Goal: Task Accomplishment & Management: Complete application form

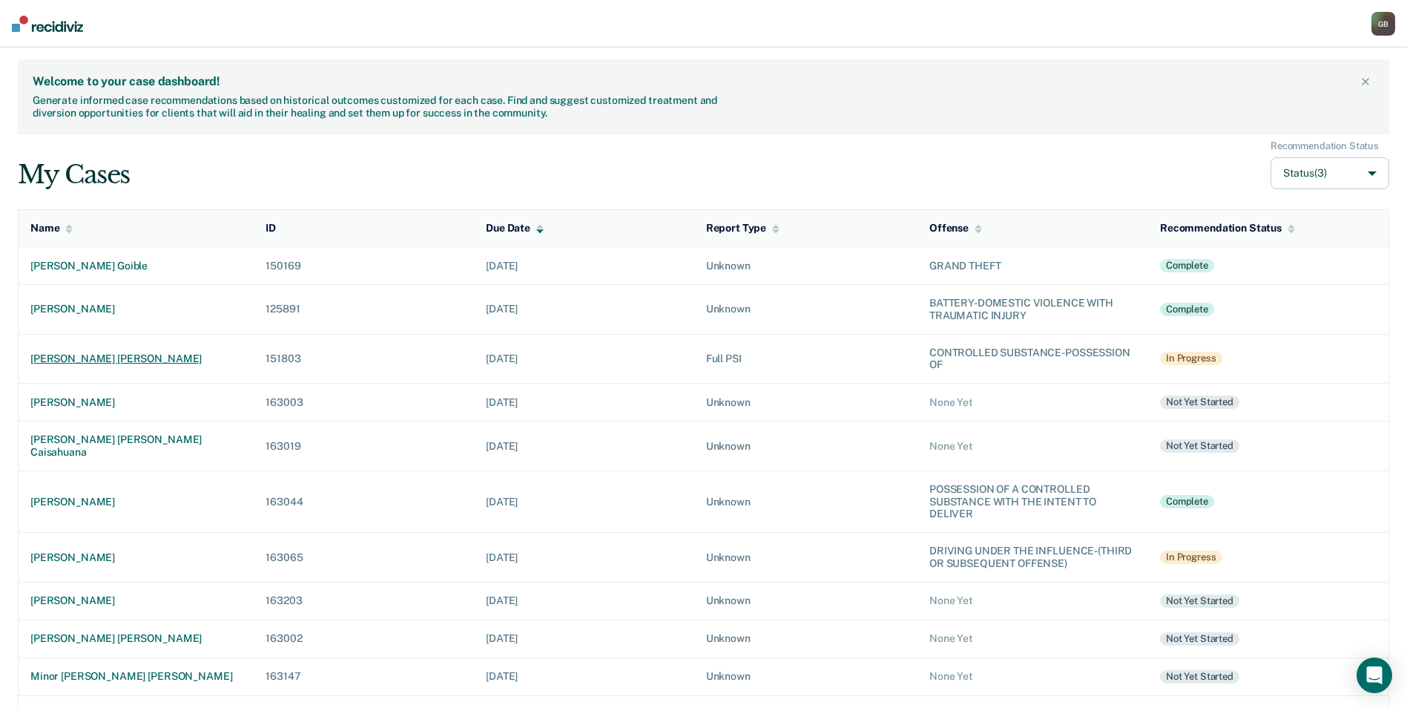
click at [127, 360] on div "[PERSON_NAME] [PERSON_NAME]" at bounding box center [135, 358] width 211 height 13
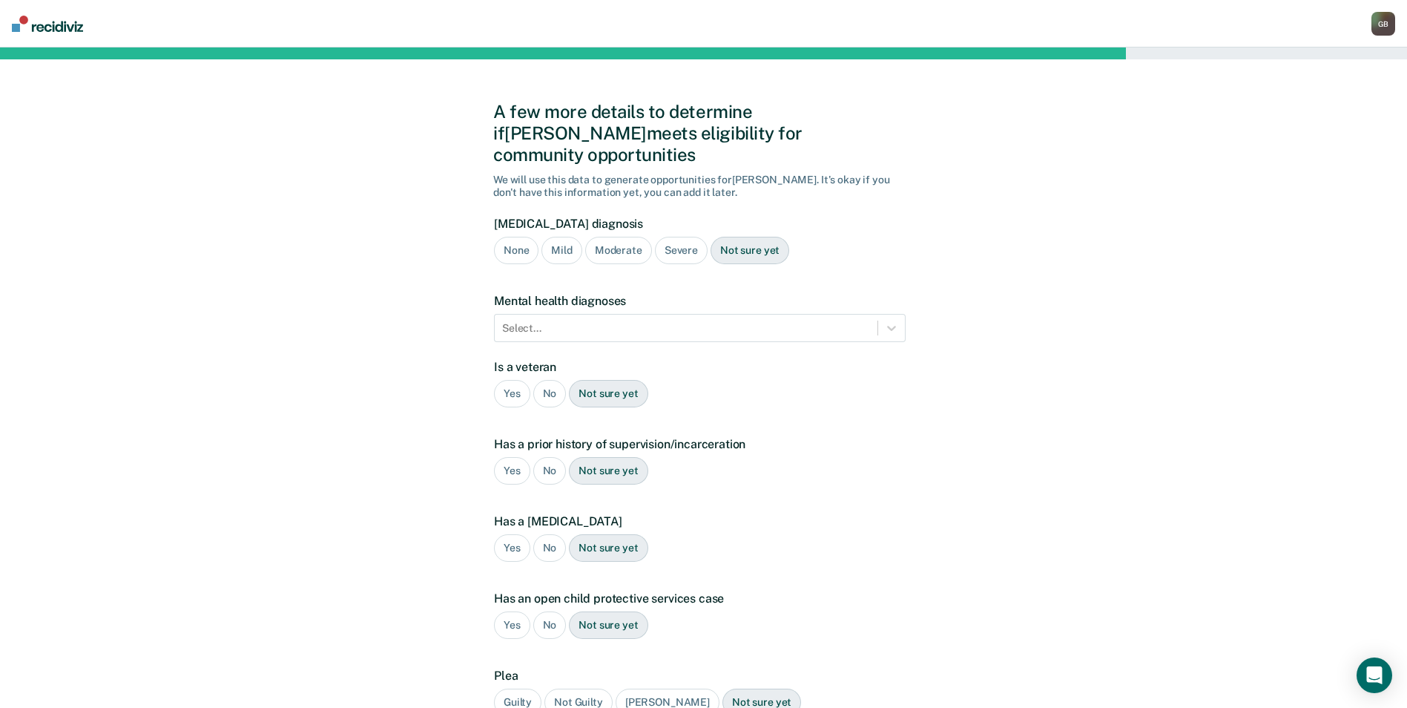
scroll to position [74, 0]
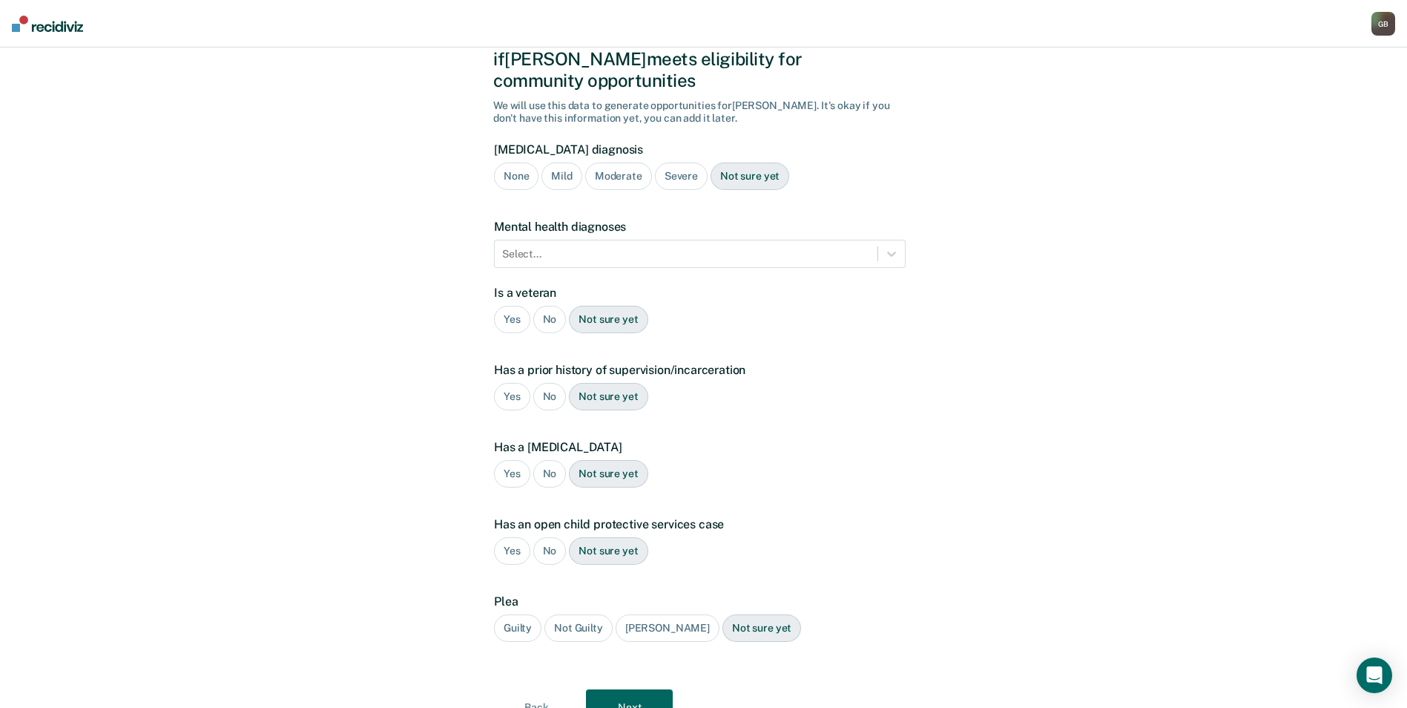
click at [554, 306] on div "No" at bounding box center [549, 319] width 33 height 27
click at [502, 383] on div "Yes" at bounding box center [512, 396] width 36 height 27
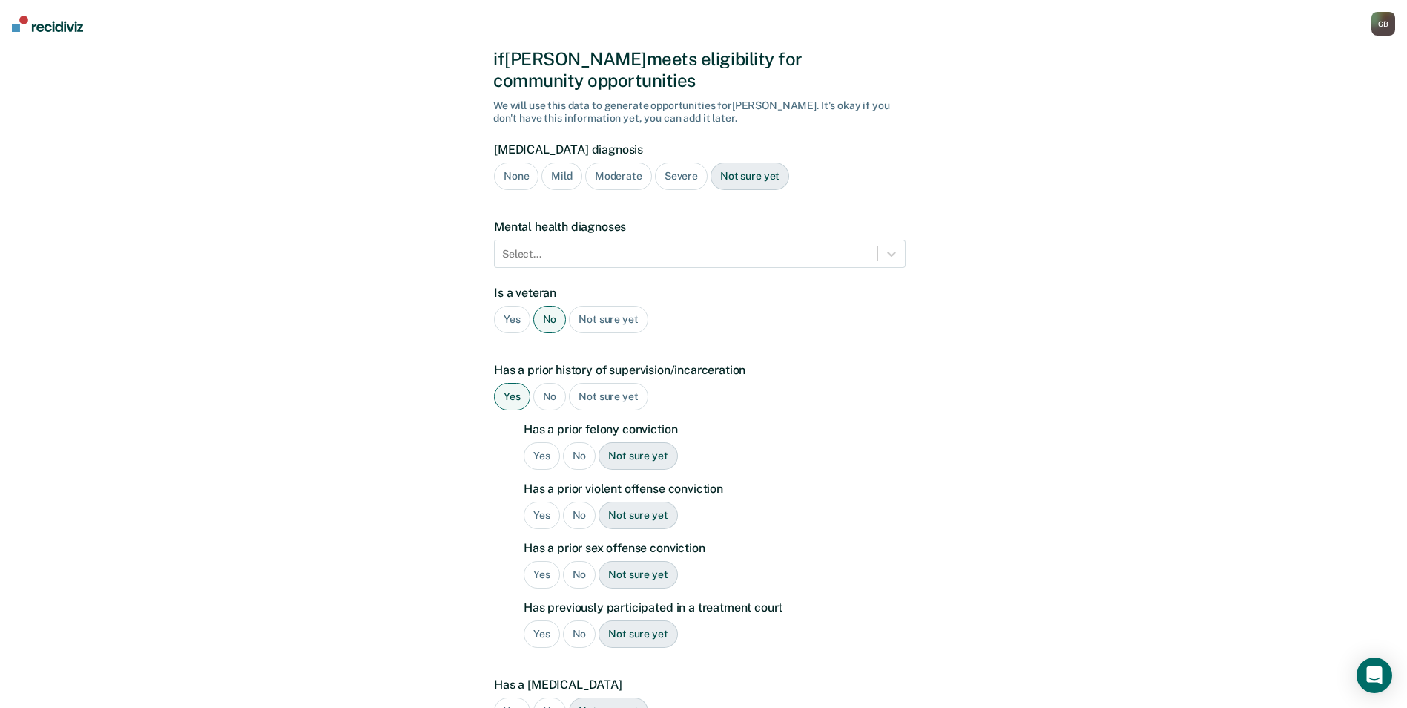
click at [542, 442] on div "Yes" at bounding box center [542, 455] width 36 height 27
click at [574, 501] on div "No" at bounding box center [579, 514] width 33 height 27
click at [581, 561] on div "No" at bounding box center [579, 574] width 33 height 27
click at [578, 621] on div "No" at bounding box center [579, 633] width 33 height 27
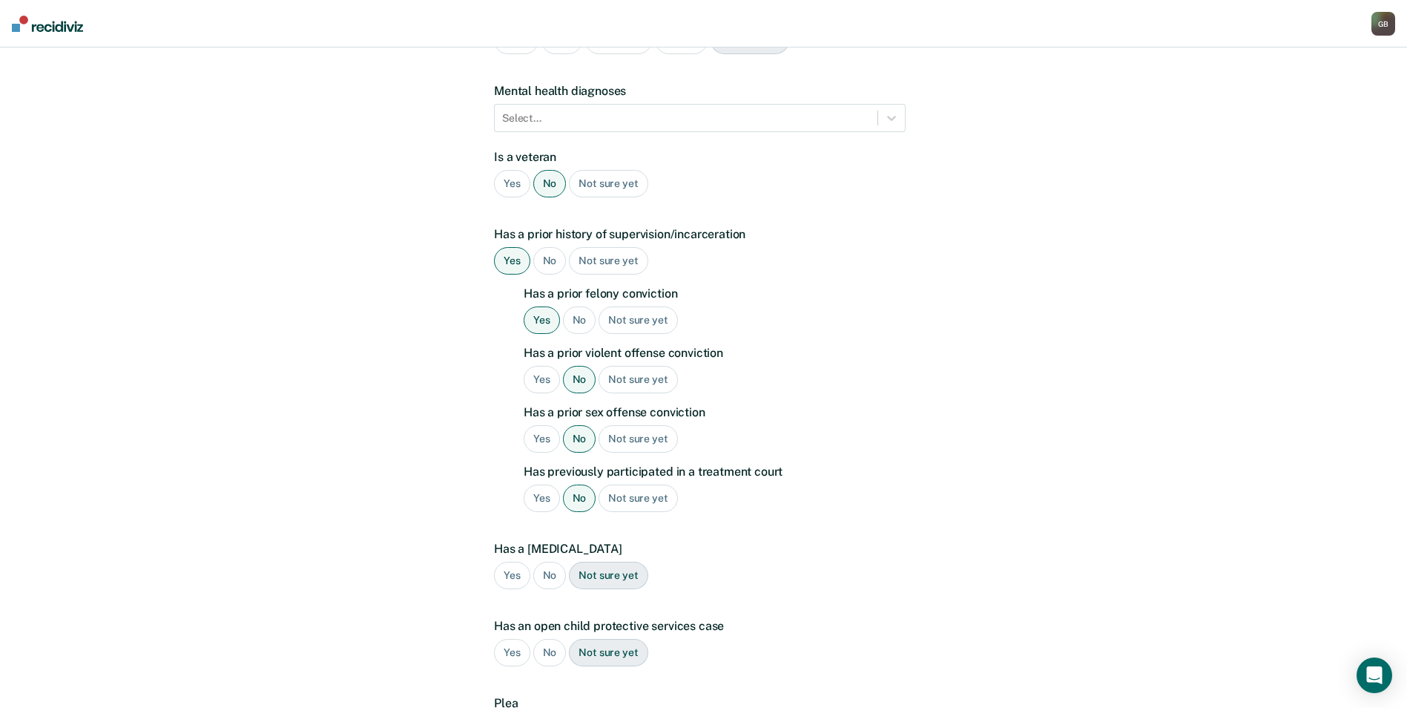
scroll to position [222, 0]
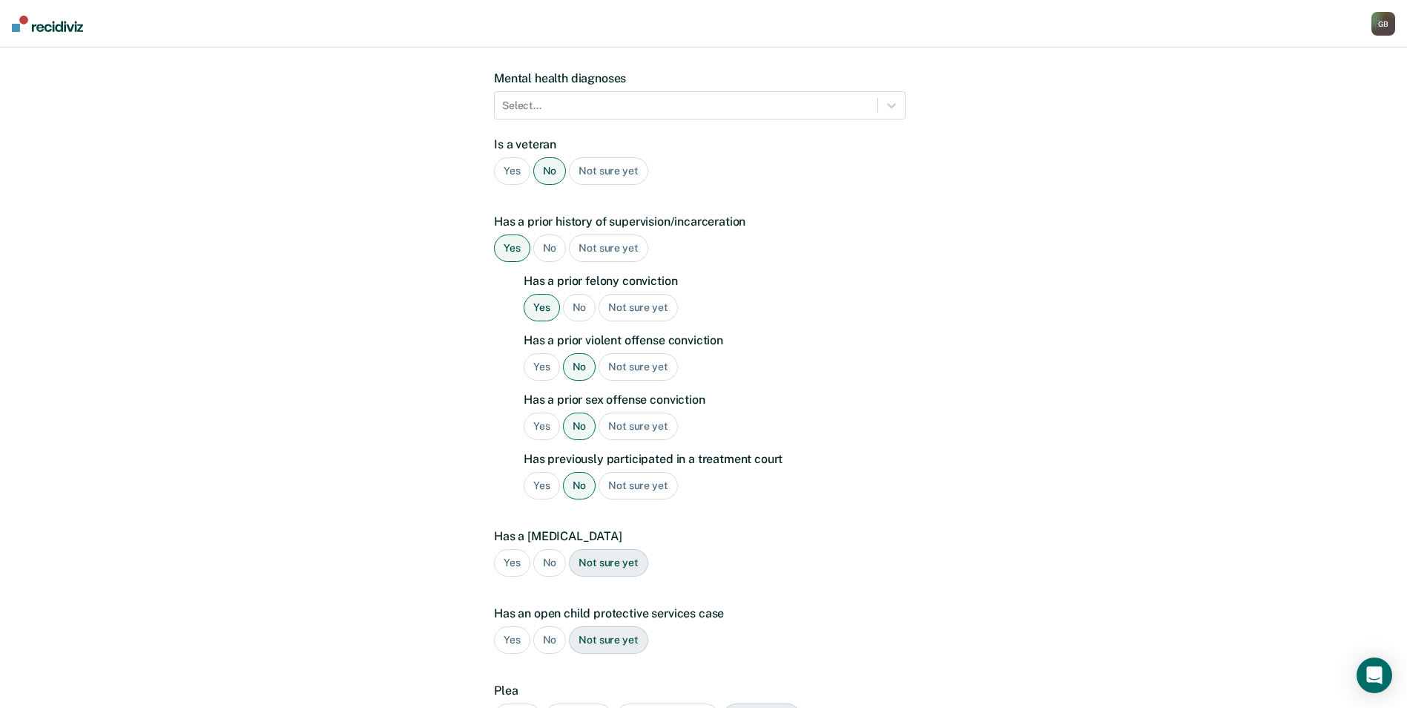
click at [544, 549] on div "No" at bounding box center [549, 562] width 33 height 27
click at [535, 626] on div "No" at bounding box center [549, 639] width 33 height 27
click at [518, 703] on div "Guilty" at bounding box center [517, 716] width 47 height 27
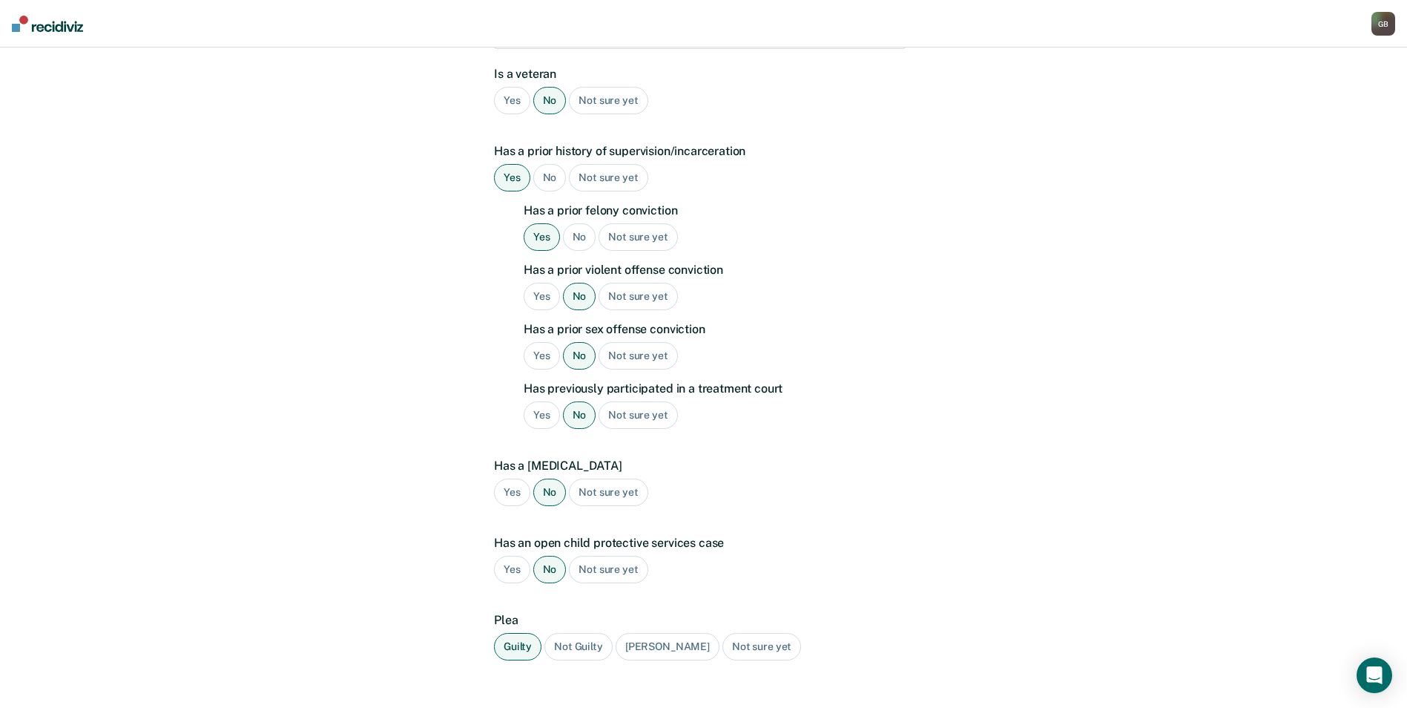
scroll to position [360, 0]
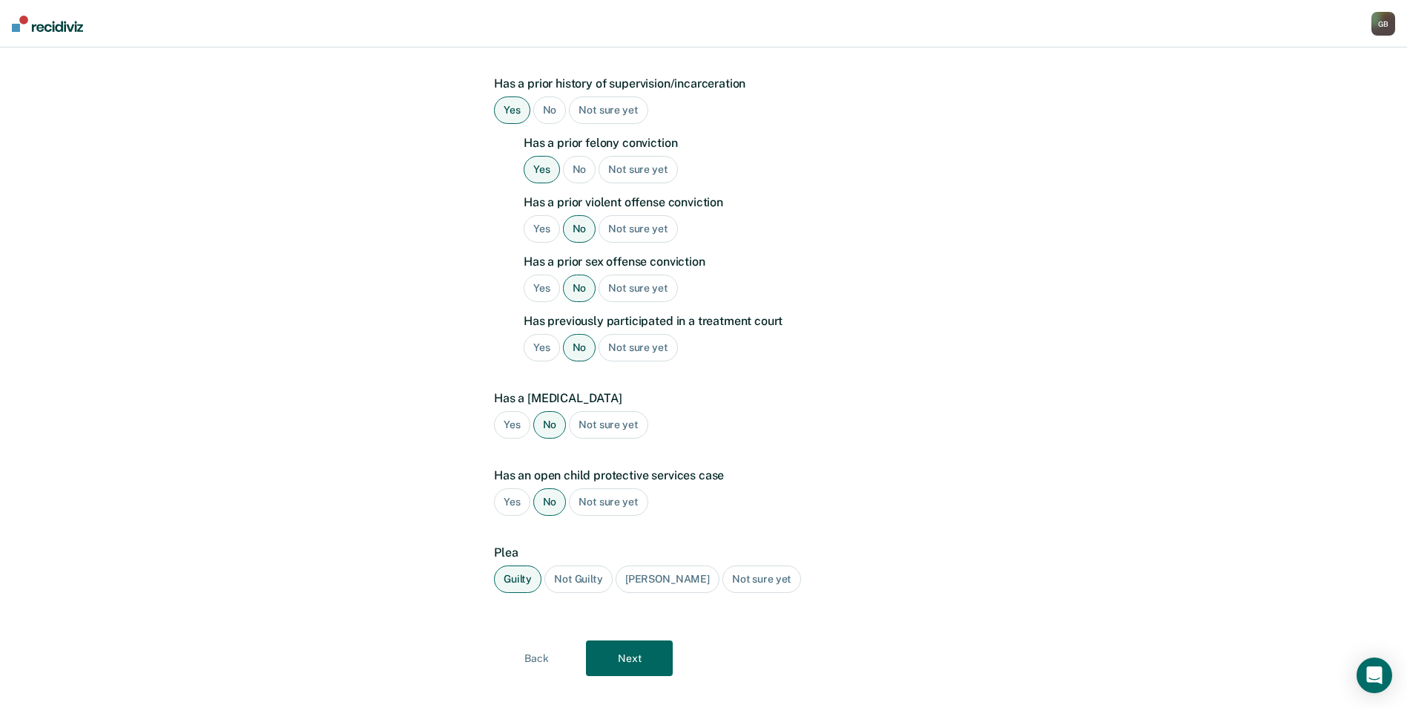
click at [636, 640] on button "Next" at bounding box center [629, 658] width 87 height 36
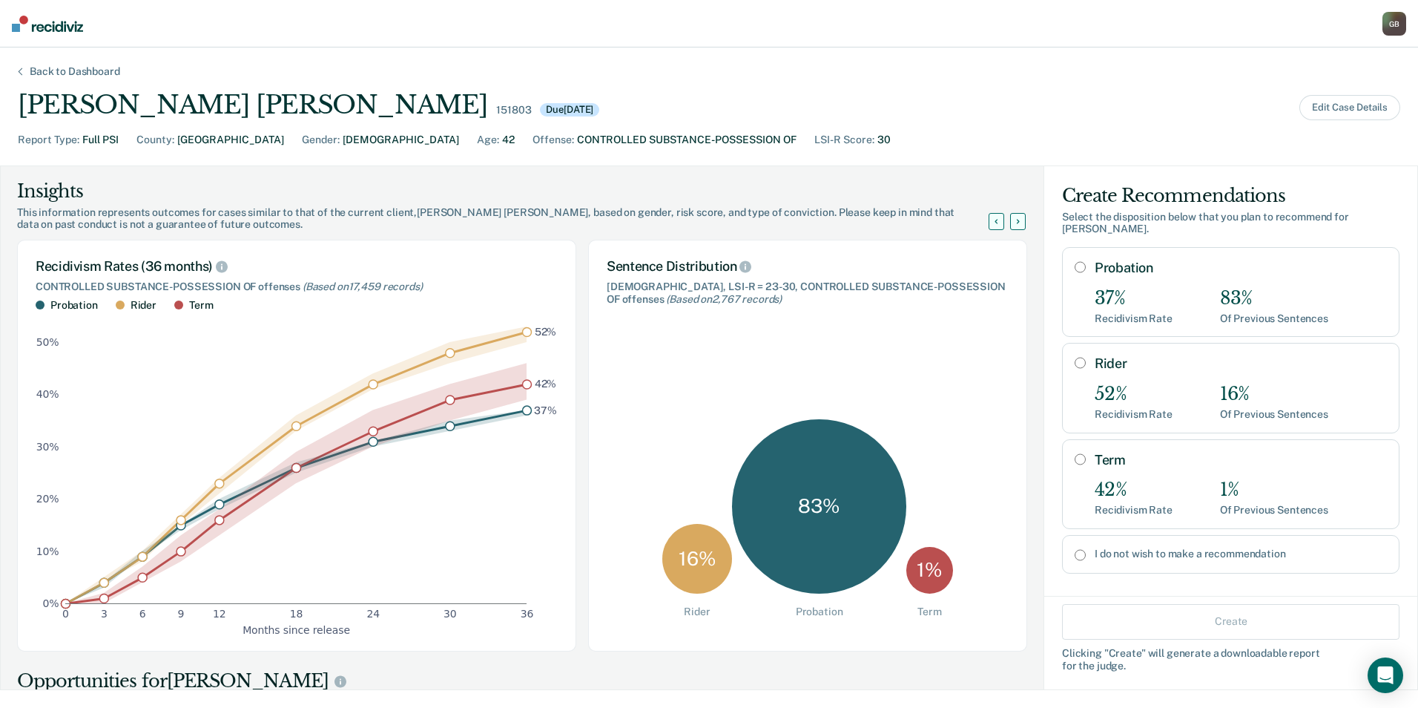
click at [1075, 357] on input "Rider" at bounding box center [1080, 363] width 11 height 12
radio input "true"
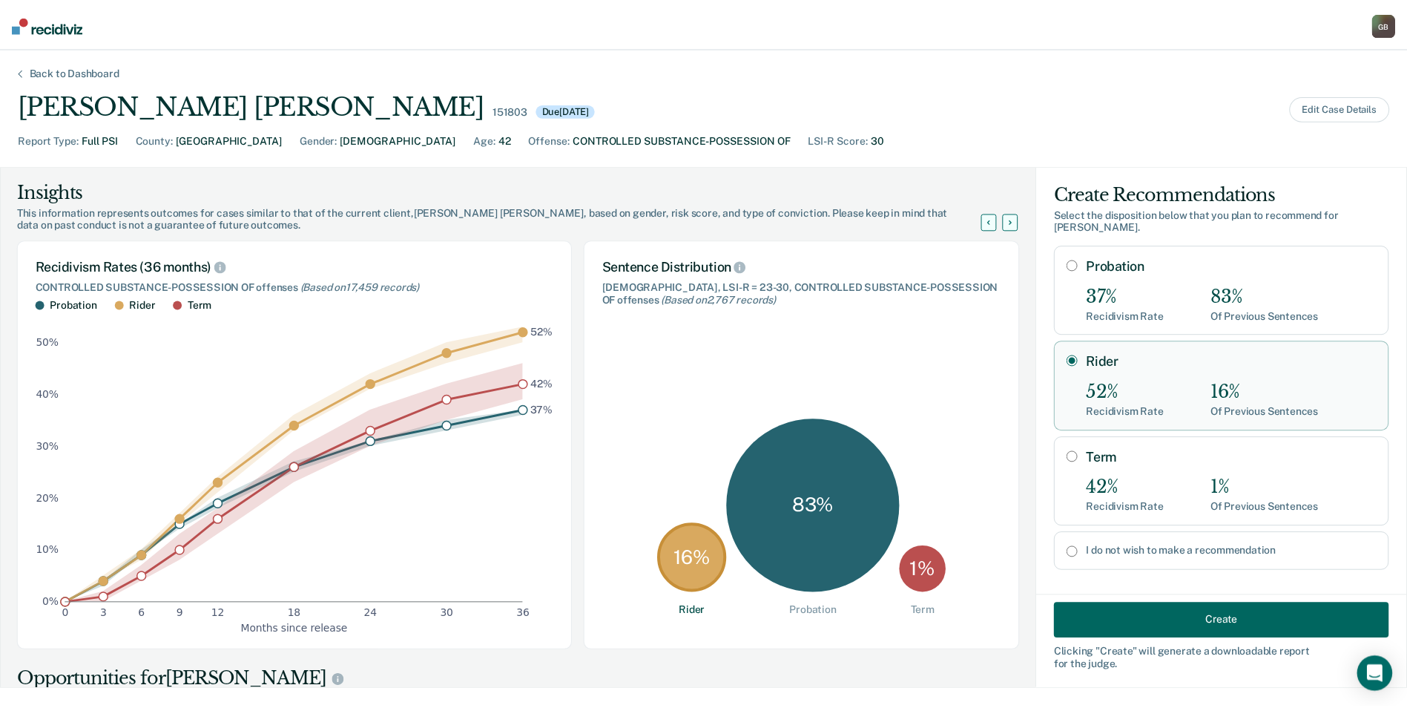
scroll to position [3, 0]
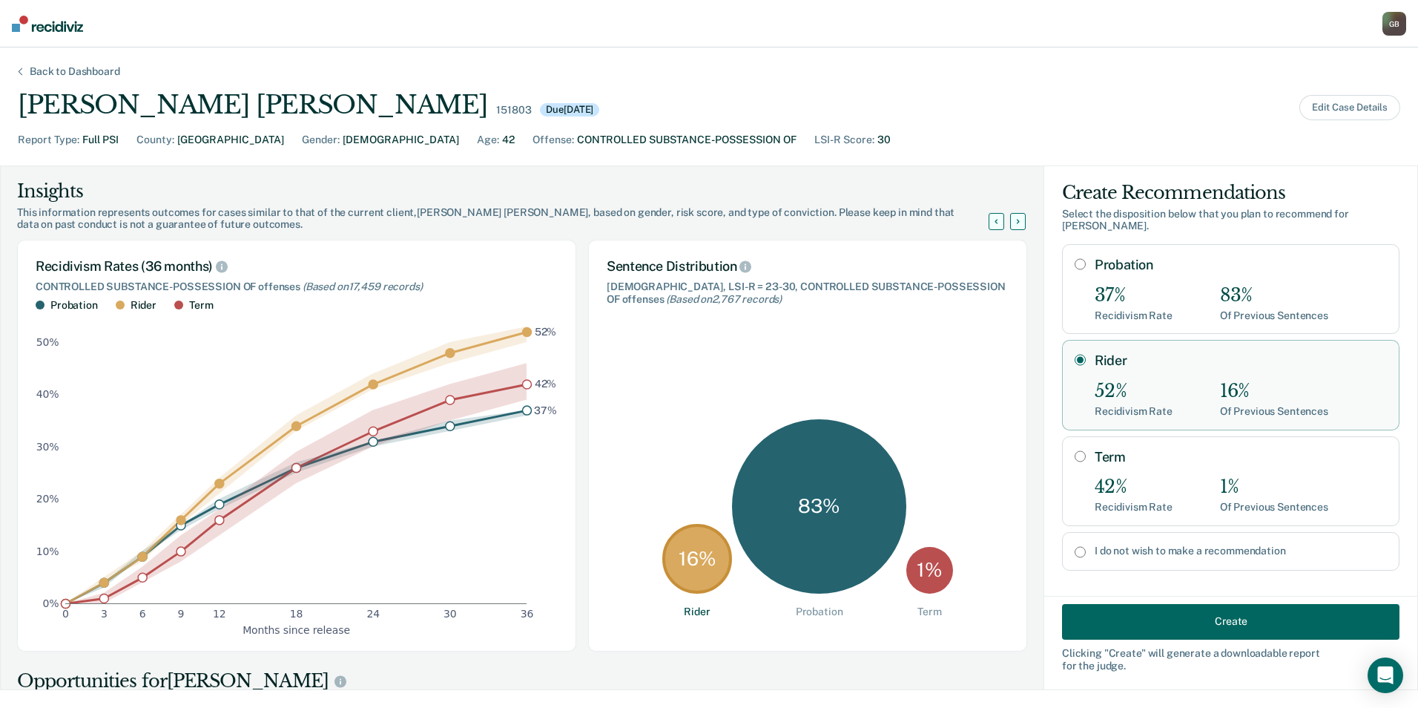
click at [1136, 616] on button "Create" at bounding box center [1230, 621] width 337 height 36
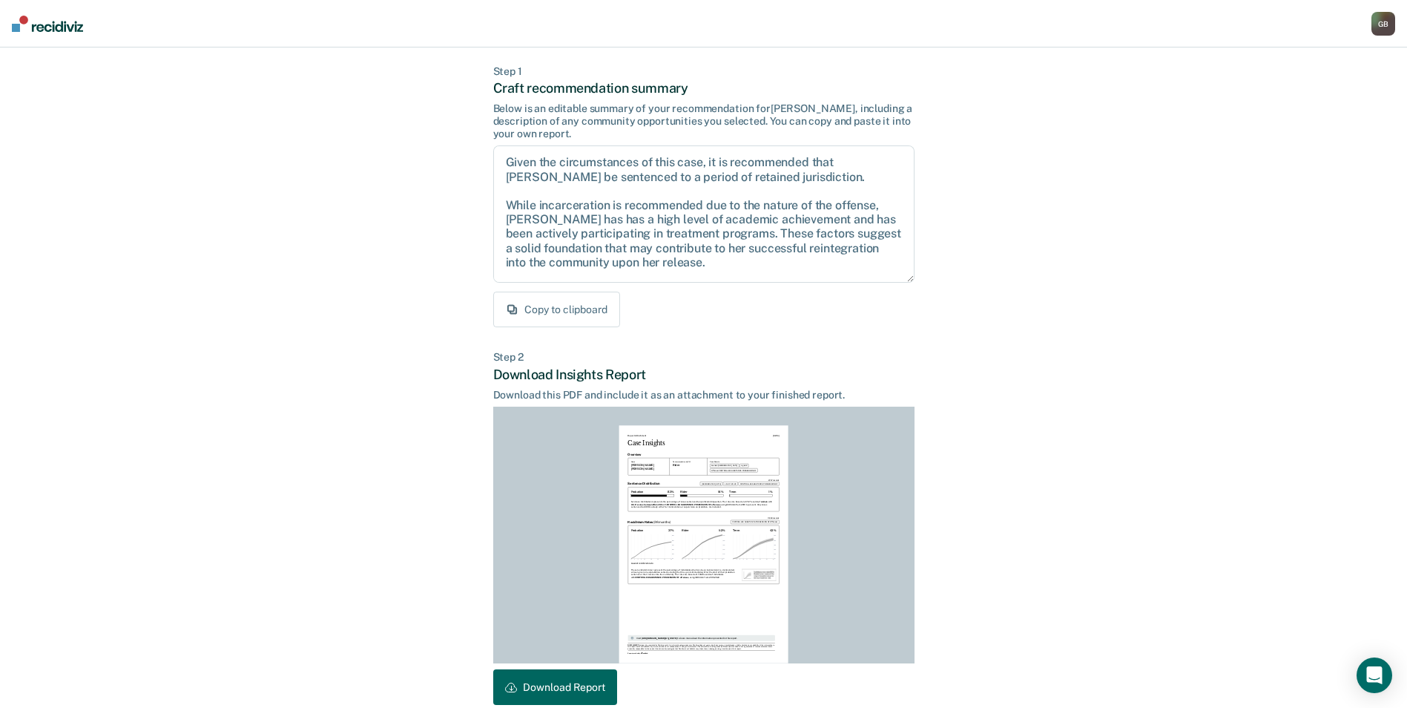
scroll to position [138, 0]
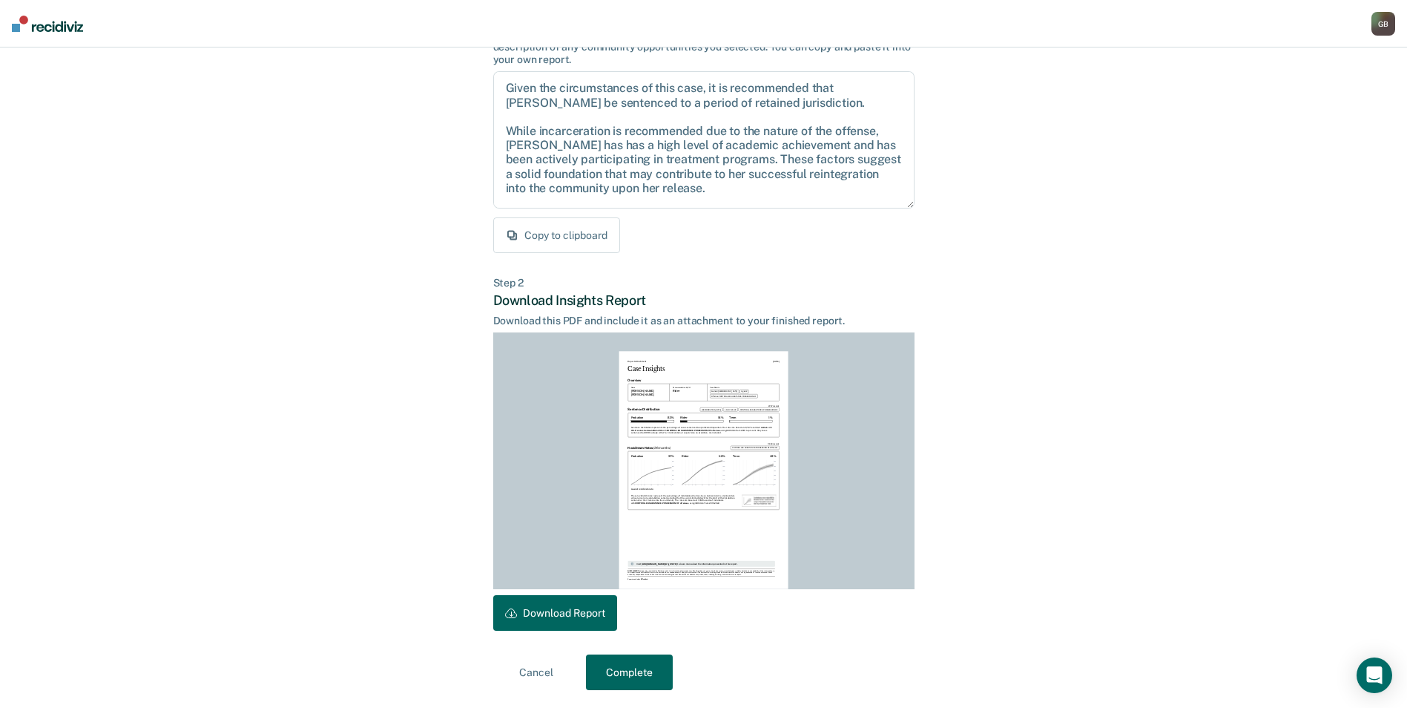
click at [587, 605] on button "Download Report" at bounding box center [555, 613] width 124 height 36
click at [606, 675] on button "Complete" at bounding box center [629, 672] width 87 height 36
